Goal: Task Accomplishment & Management: Use online tool/utility

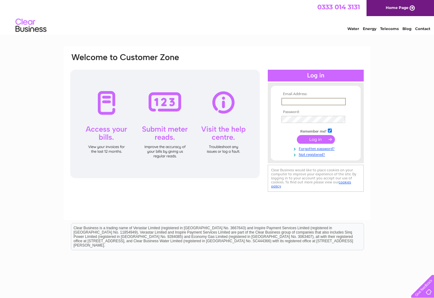
type input "info@jswinder.com"
click at [318, 138] on input "submit" at bounding box center [316, 139] width 38 height 9
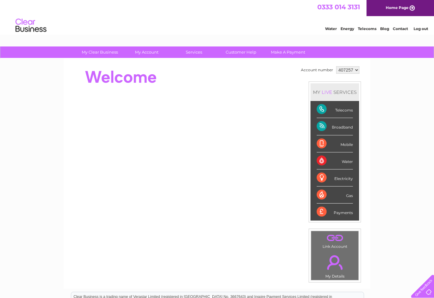
click at [325, 108] on div "Telecoms" at bounding box center [335, 109] width 36 height 17
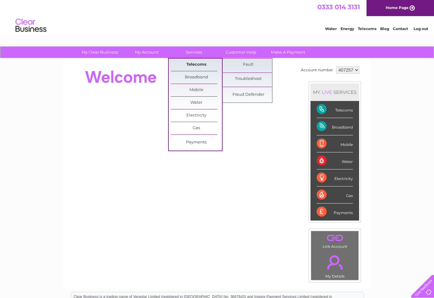
click at [191, 64] on link "Telecoms" at bounding box center [196, 65] width 51 height 12
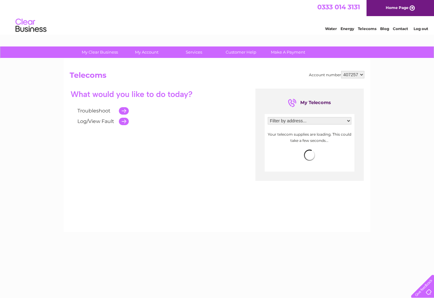
select select "2179237"
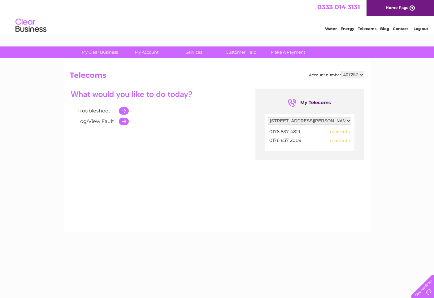
click at [339, 130] on span "more info" at bounding box center [340, 131] width 20 height 5
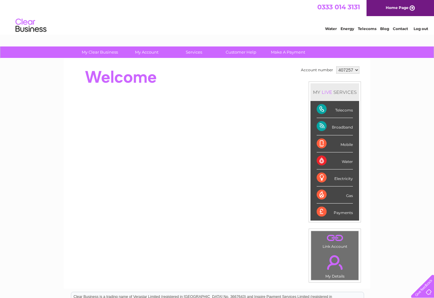
click at [323, 108] on div "Telecoms" at bounding box center [335, 109] width 36 height 17
click at [394, 103] on div "My Clear Business Login Details My Details My Preferences Link Account My Accou…" at bounding box center [217, 220] width 434 height 348
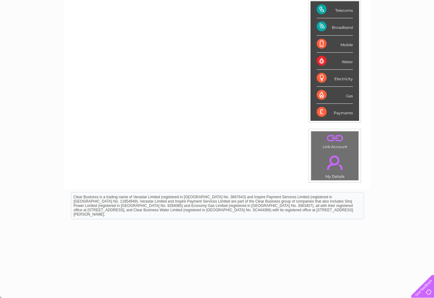
scroll to position [99, 0]
click at [340, 163] on link "." at bounding box center [335, 163] width 44 height 22
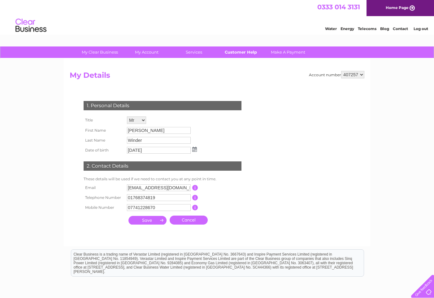
click at [239, 51] on link "Customer Help" at bounding box center [241, 51] width 51 height 11
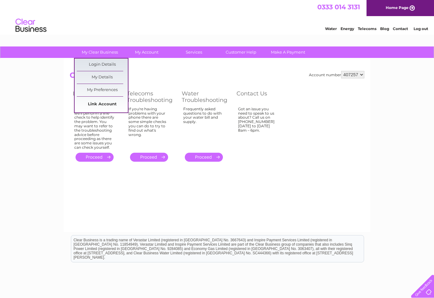
click at [111, 102] on link "Link Account" at bounding box center [102, 104] width 51 height 12
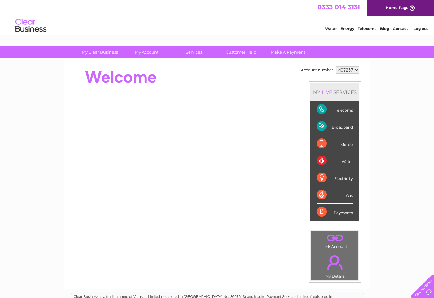
scroll to position [0, 0]
click at [369, 28] on link "Telecoms" at bounding box center [367, 28] width 19 height 5
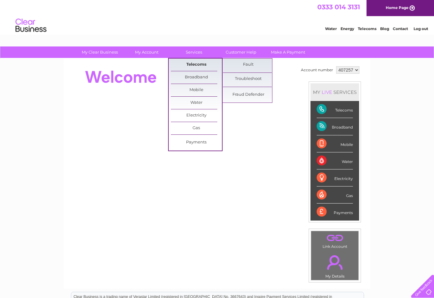
click at [197, 65] on link "Telecoms" at bounding box center [196, 65] width 51 height 12
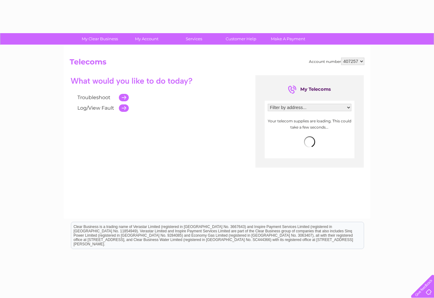
scroll to position [10, 0]
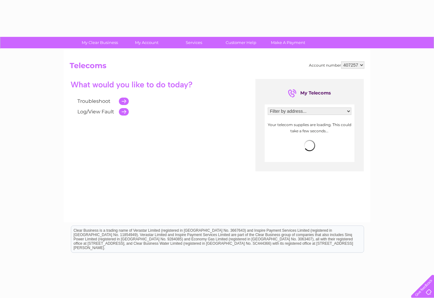
select select "2179237"
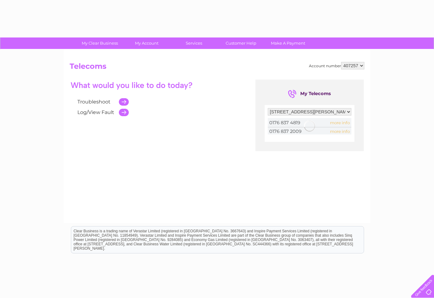
scroll to position [10, 0]
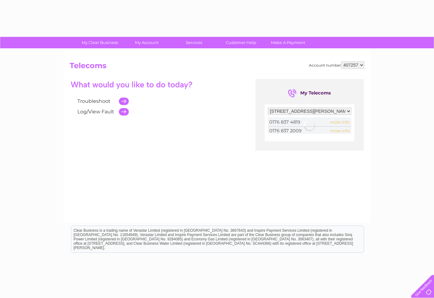
click at [339, 123] on div at bounding box center [310, 125] width 84 height 16
click at [125, 113] on td at bounding box center [122, 112] width 13 height 11
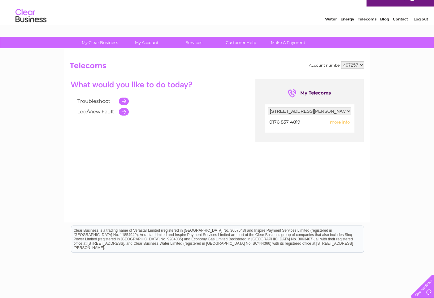
scroll to position [9, 0]
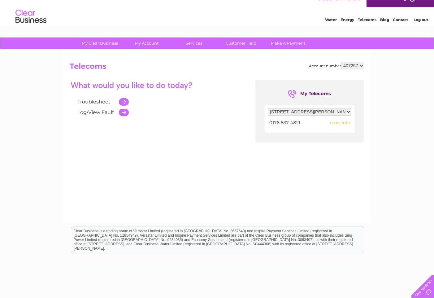
click at [204, 118] on div "Troubleshoot Log/View Fault My Telecoms Filter by address... Holme Farm Barn, K…" at bounding box center [217, 140] width 295 height 121
click at [340, 121] on span "more info" at bounding box center [340, 122] width 20 height 5
click at [339, 121] on span "more info" at bounding box center [340, 122] width 20 height 5
click at [345, 121] on span "more info" at bounding box center [340, 122] width 20 height 5
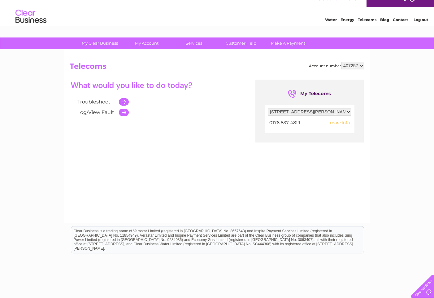
click at [328, 122] on td "more info" at bounding box center [335, 123] width 34 height 8
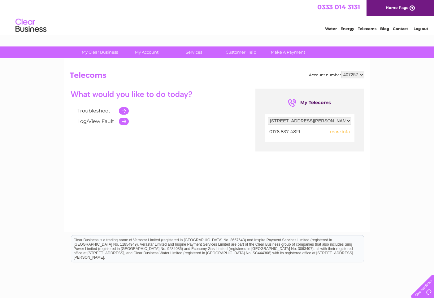
scroll to position [0, 0]
